Goal: Check status: Check status

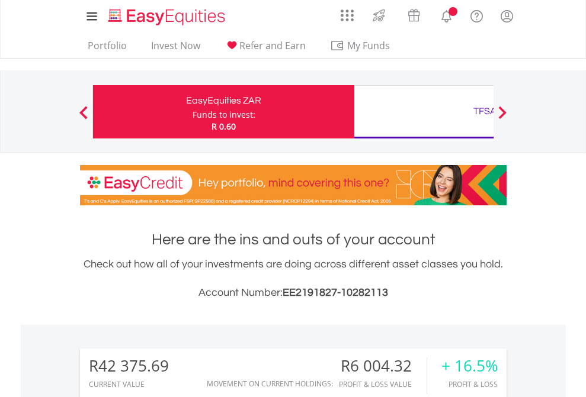
scroll to position [114, 186]
click at [192, 112] on div "Funds to invest:" at bounding box center [223, 115] width 63 height 12
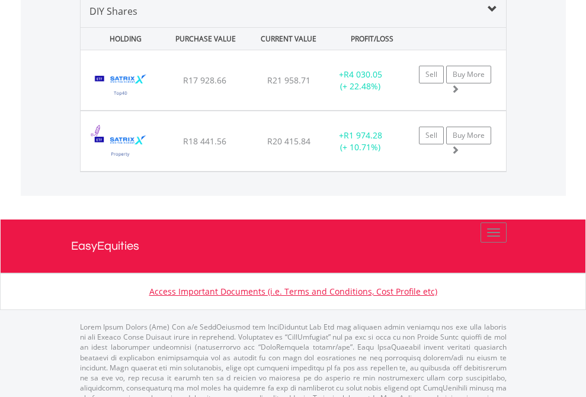
scroll to position [1144, 0]
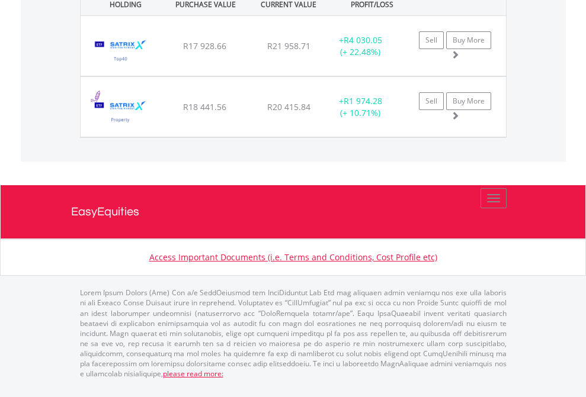
scroll to position [85, 0]
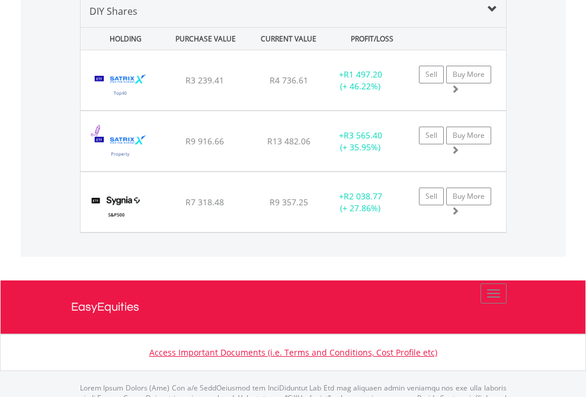
scroll to position [1144, 0]
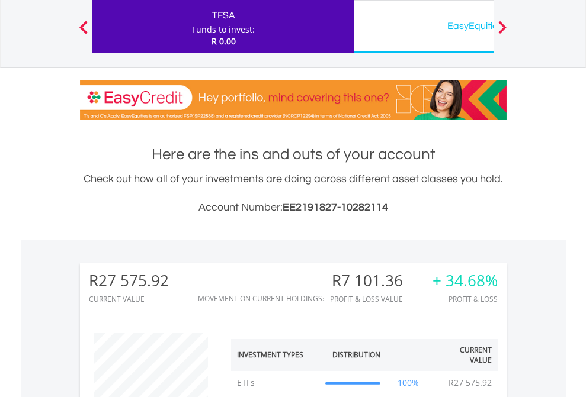
scroll to position [114, 186]
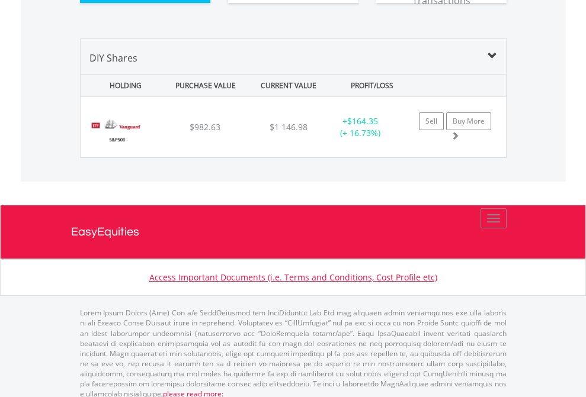
scroll to position [1317, 0]
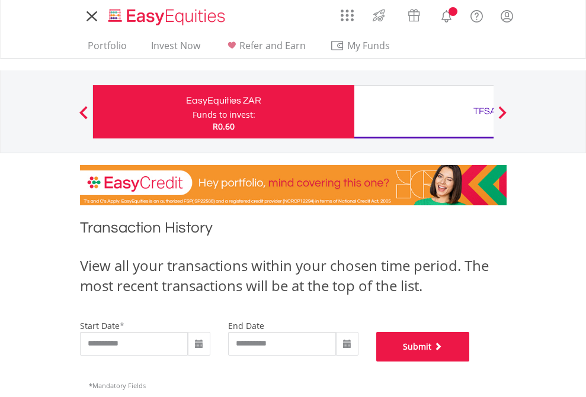
click at [469, 362] on button "Submit" at bounding box center [423, 347] width 94 height 30
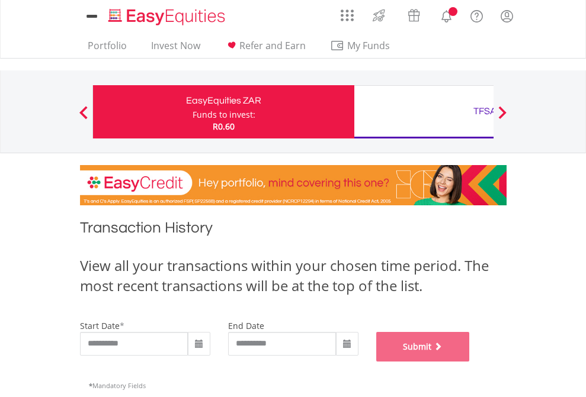
scroll to position [480, 0]
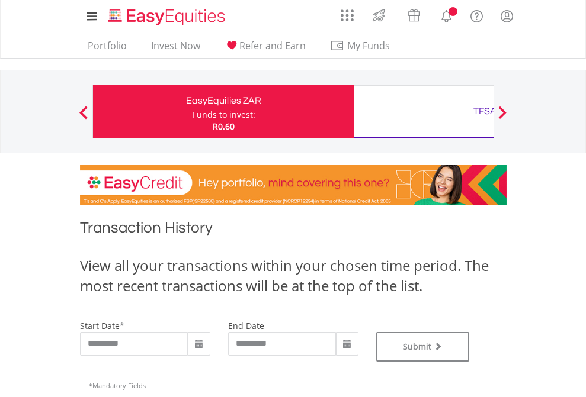
click at [423, 112] on div "TFSA" at bounding box center [484, 111] width 247 height 17
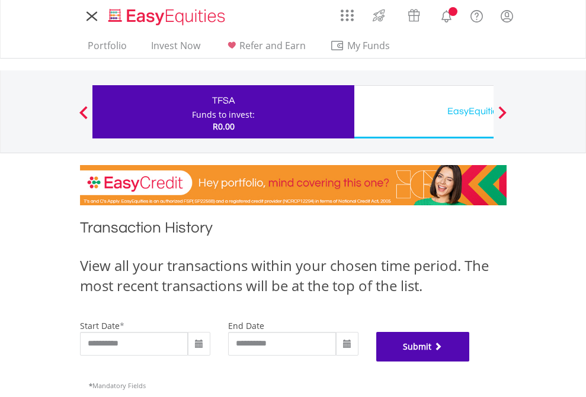
click at [469, 362] on button "Submit" at bounding box center [423, 347] width 94 height 30
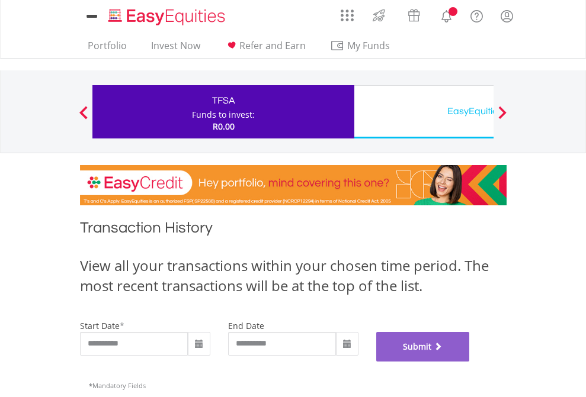
scroll to position [480, 0]
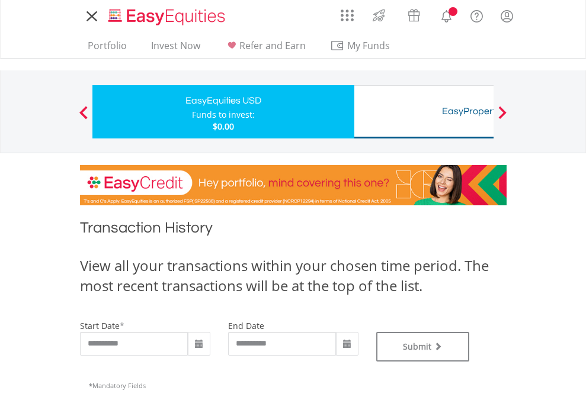
type input "**********"
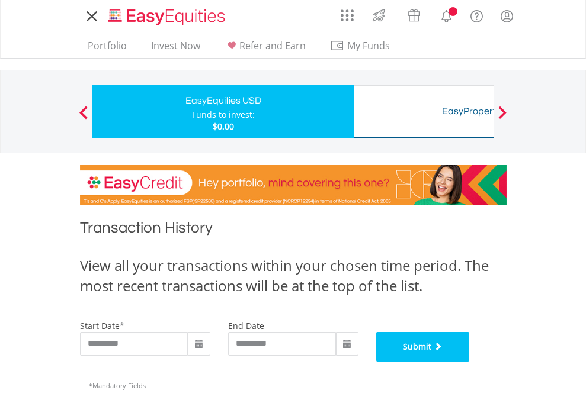
click at [469, 362] on button "Submit" at bounding box center [423, 347] width 94 height 30
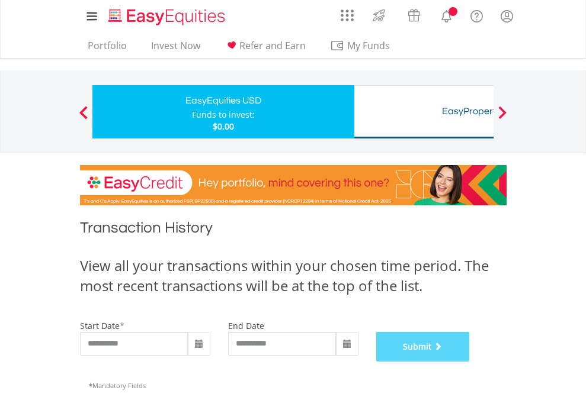
scroll to position [480, 0]
